Goal: Task Accomplishment & Management: Manage account settings

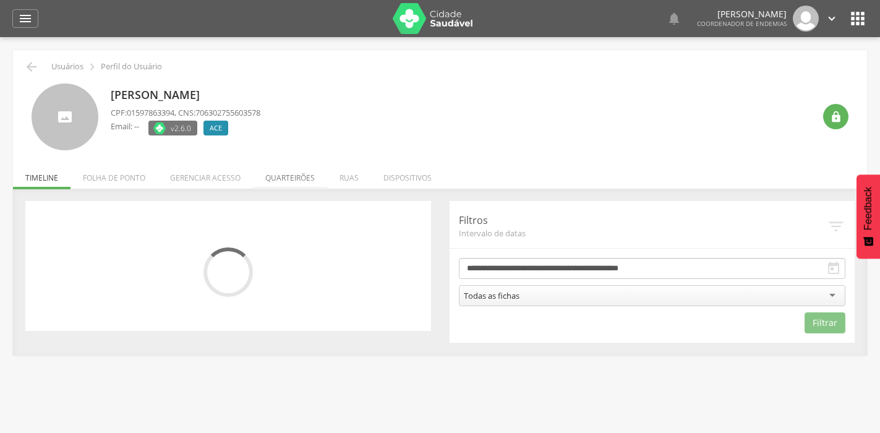
click at [302, 176] on li "Quarteirões" at bounding box center [290, 174] width 74 height 29
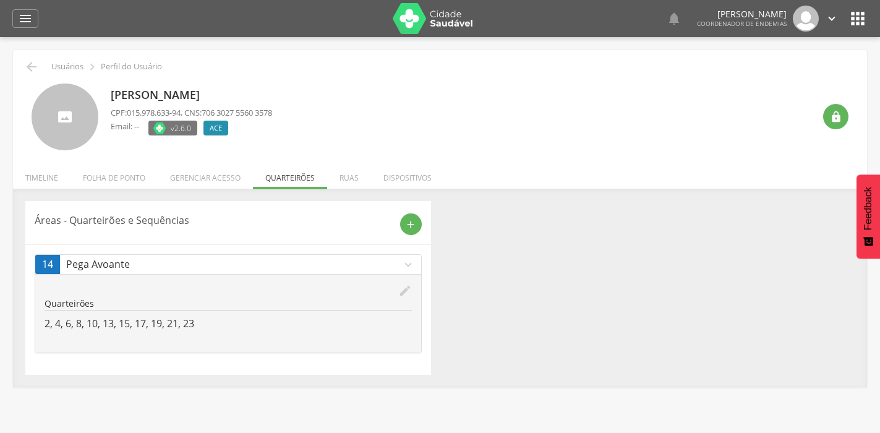
click at [405, 284] on icon "edit" at bounding box center [405, 291] width 14 height 14
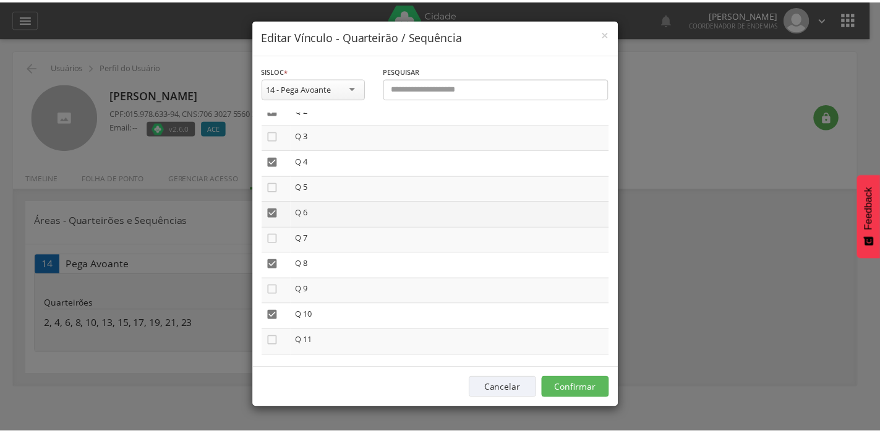
scroll to position [124, 0]
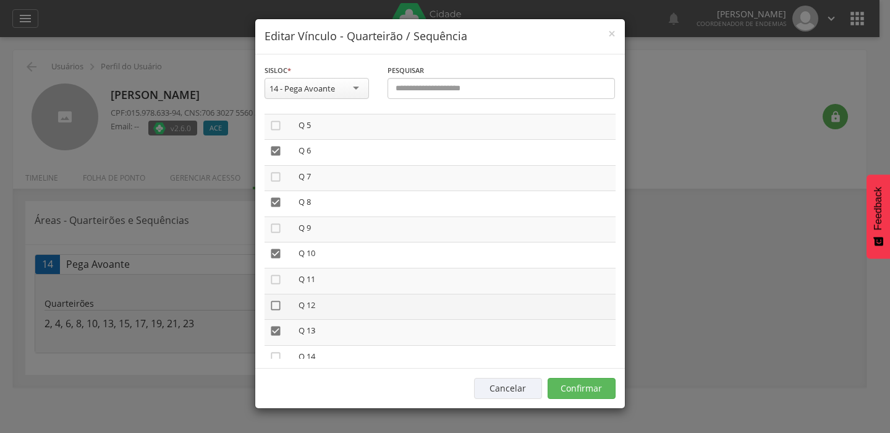
click at [274, 305] on icon "" at bounding box center [275, 305] width 12 height 12
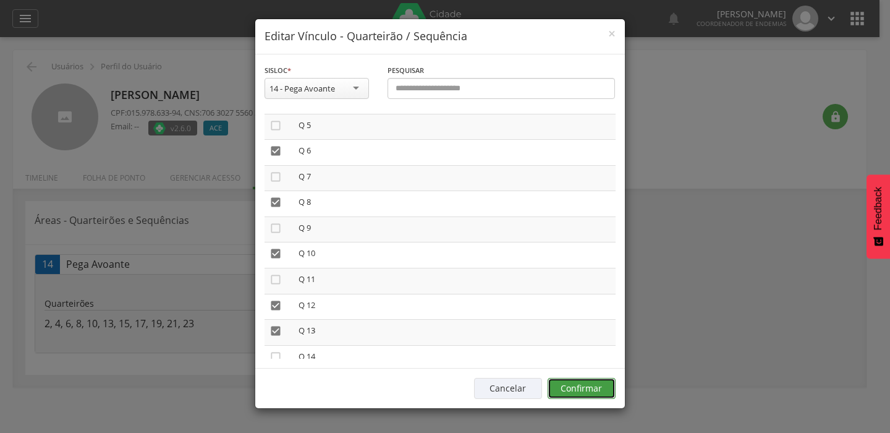
click at [606, 392] on button "Confirmar" at bounding box center [582, 388] width 68 height 21
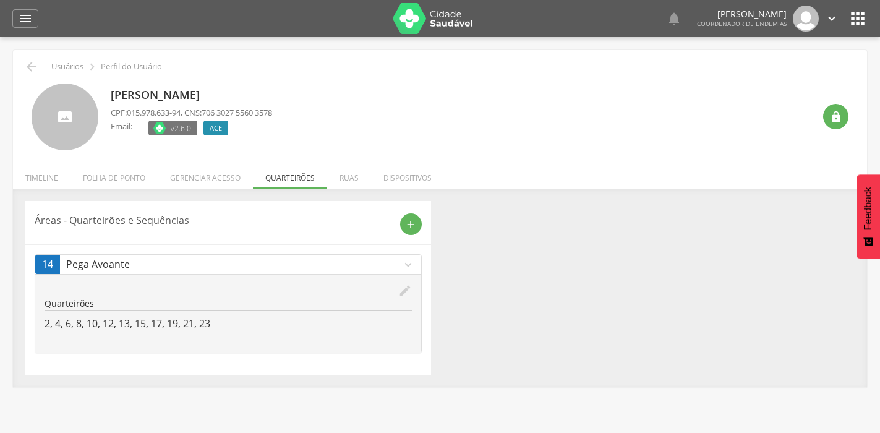
drag, startPoint x: 49, startPoint y: 166, endPoint x: 46, endPoint y: 172, distance: 7.5
click at [49, 166] on li "Timeline" at bounding box center [41, 174] width 57 height 29
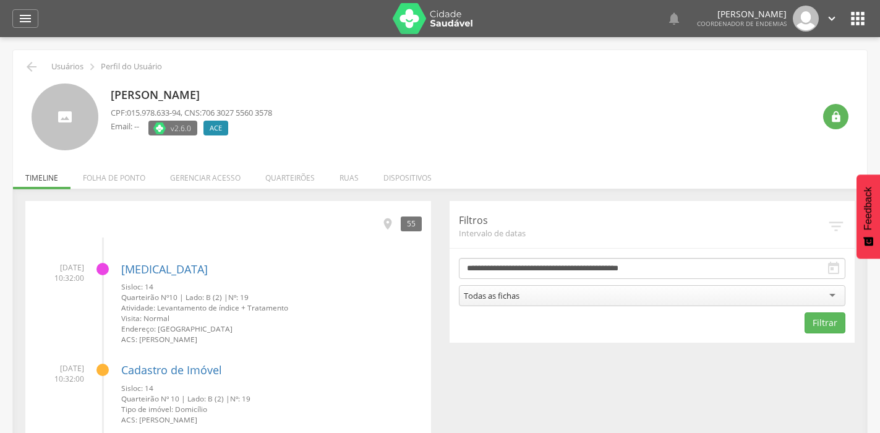
click at [96, 179] on li "Folha de ponto" at bounding box center [113, 174] width 87 height 29
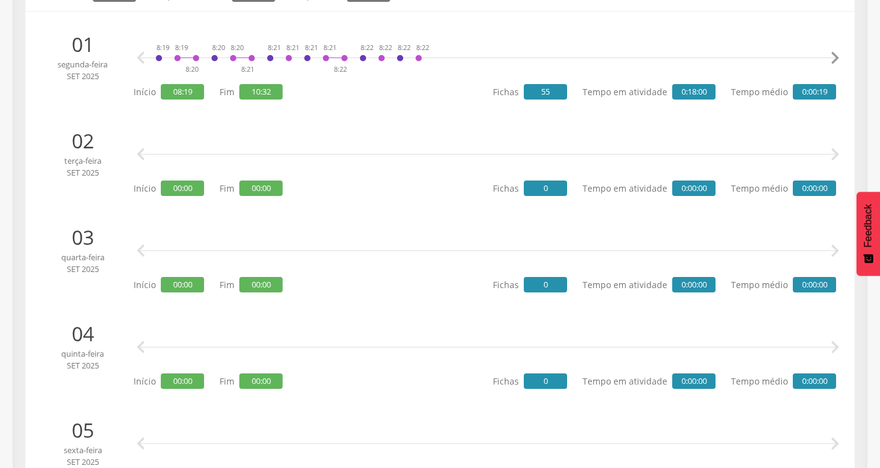
scroll to position [0, 0]
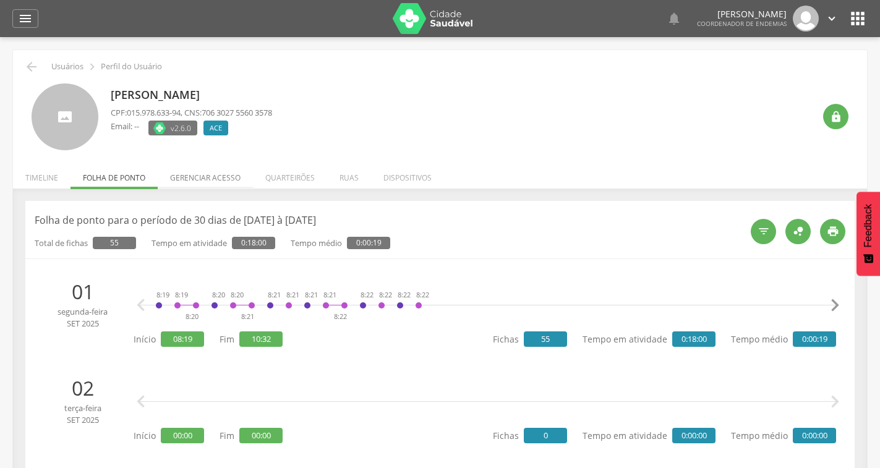
click at [198, 176] on li "Gerenciar acesso" at bounding box center [205, 174] width 95 height 29
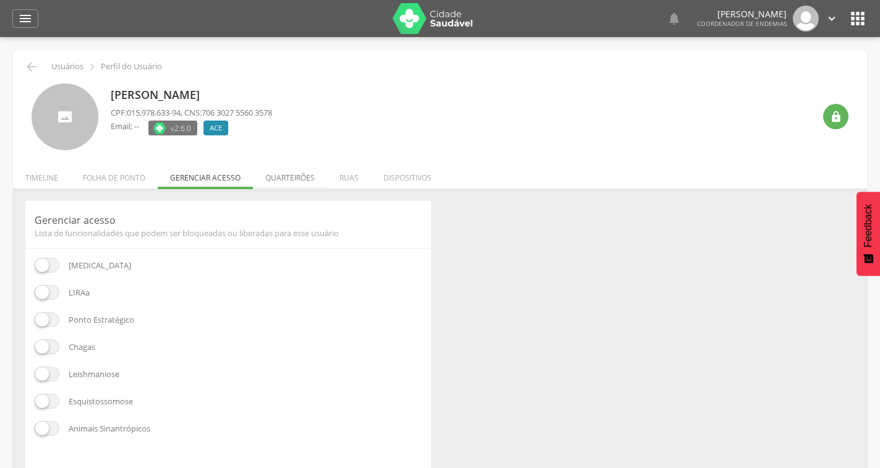
click at [290, 172] on li "Quarteirões" at bounding box center [290, 174] width 74 height 29
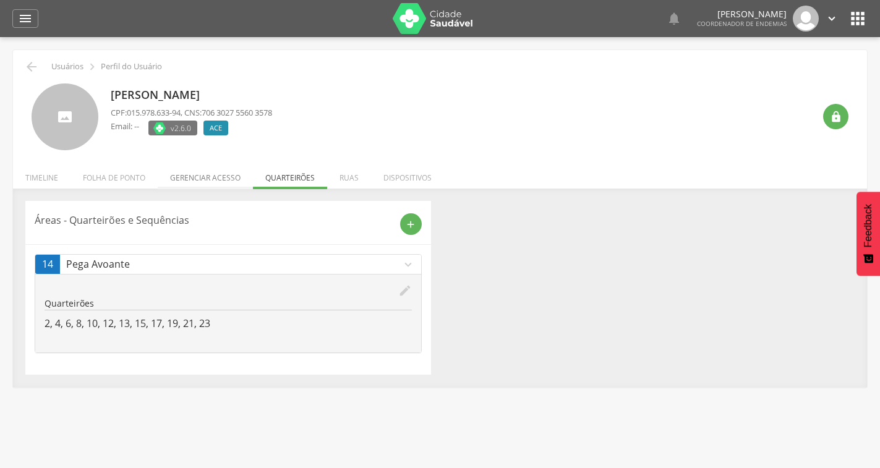
click at [218, 179] on li "Gerenciar acesso" at bounding box center [205, 174] width 95 height 29
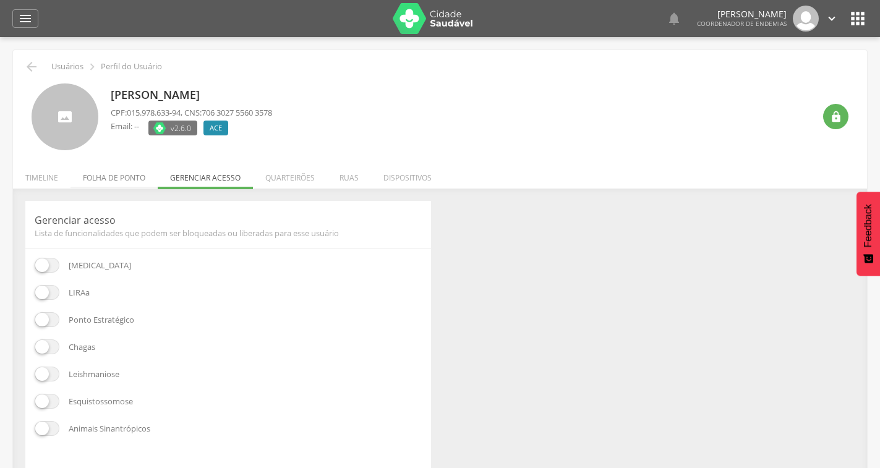
click at [130, 176] on li "Folha de ponto" at bounding box center [113, 174] width 87 height 29
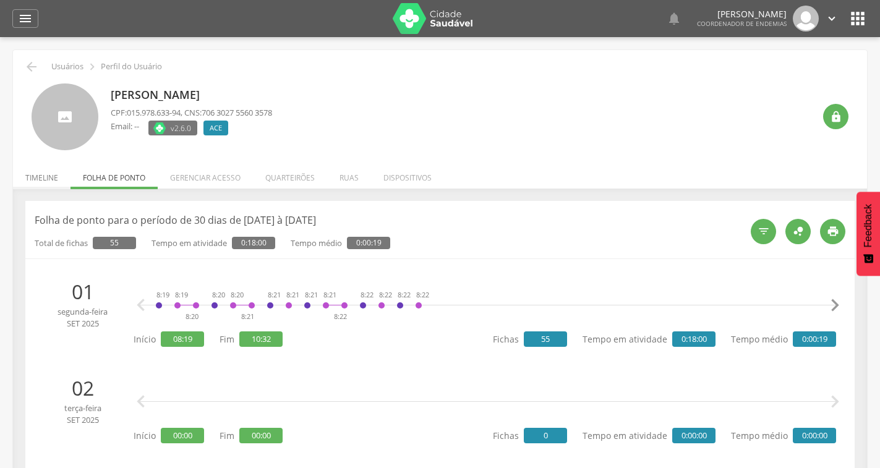
click at [41, 179] on li "Timeline" at bounding box center [41, 174] width 57 height 29
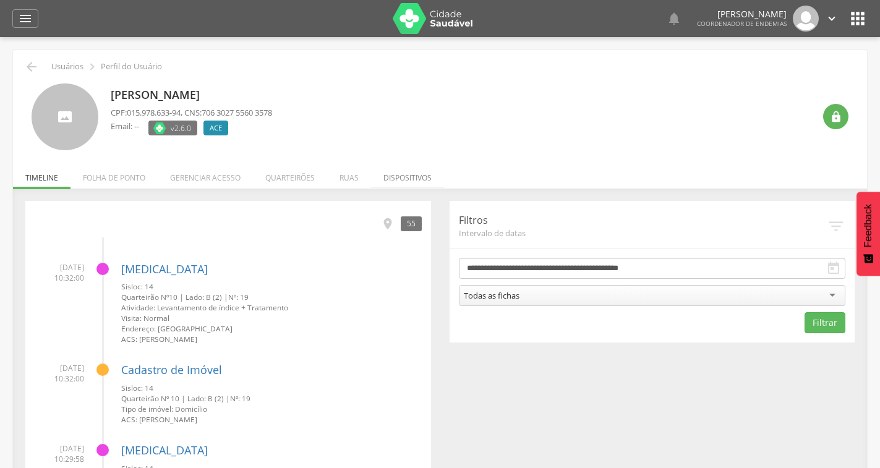
click at [380, 182] on li "Dispositivos" at bounding box center [407, 174] width 73 height 29
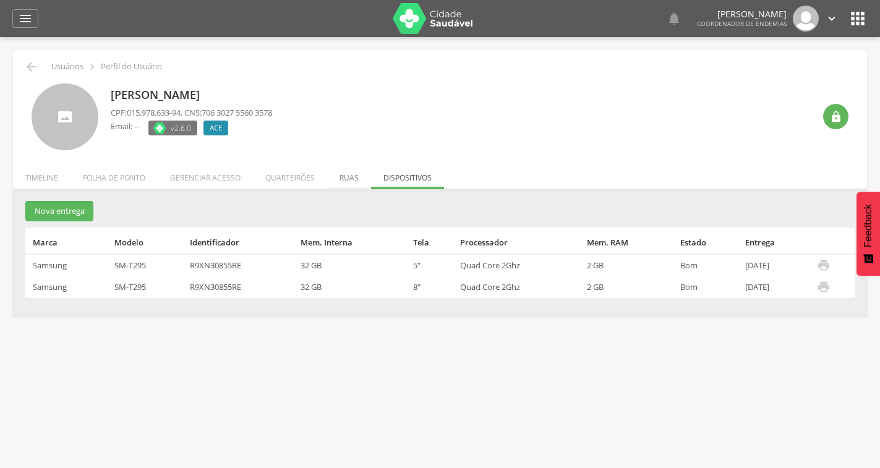
click at [340, 182] on li "Ruas" at bounding box center [349, 174] width 44 height 29
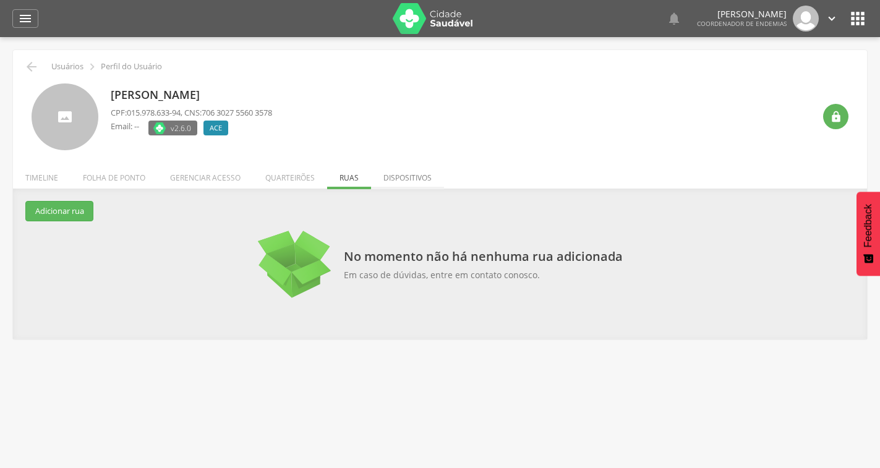
click at [397, 179] on li "Dispositivos" at bounding box center [407, 174] width 73 height 29
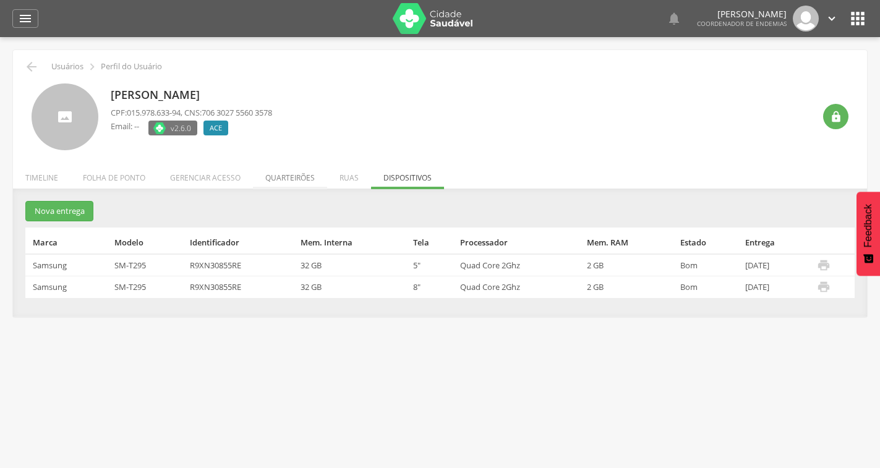
click at [266, 180] on li "Quarteirões" at bounding box center [290, 174] width 74 height 29
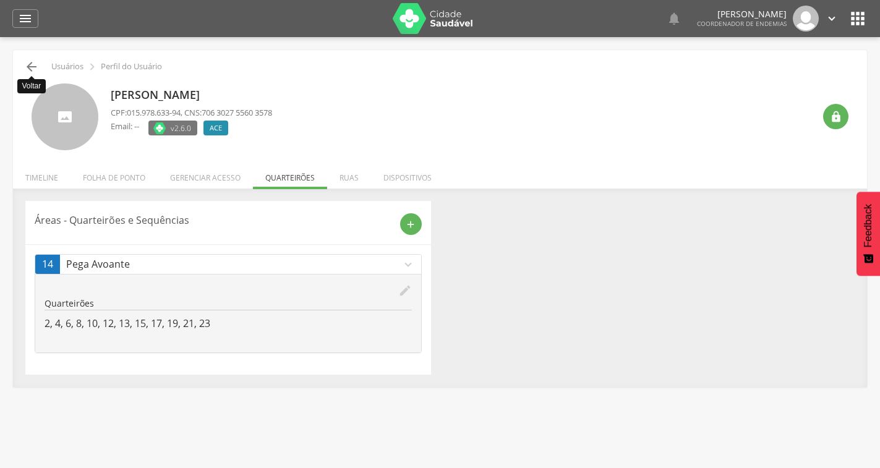
click at [32, 66] on icon "" at bounding box center [31, 66] width 15 height 15
